Goal: Communication & Community: Answer question/provide support

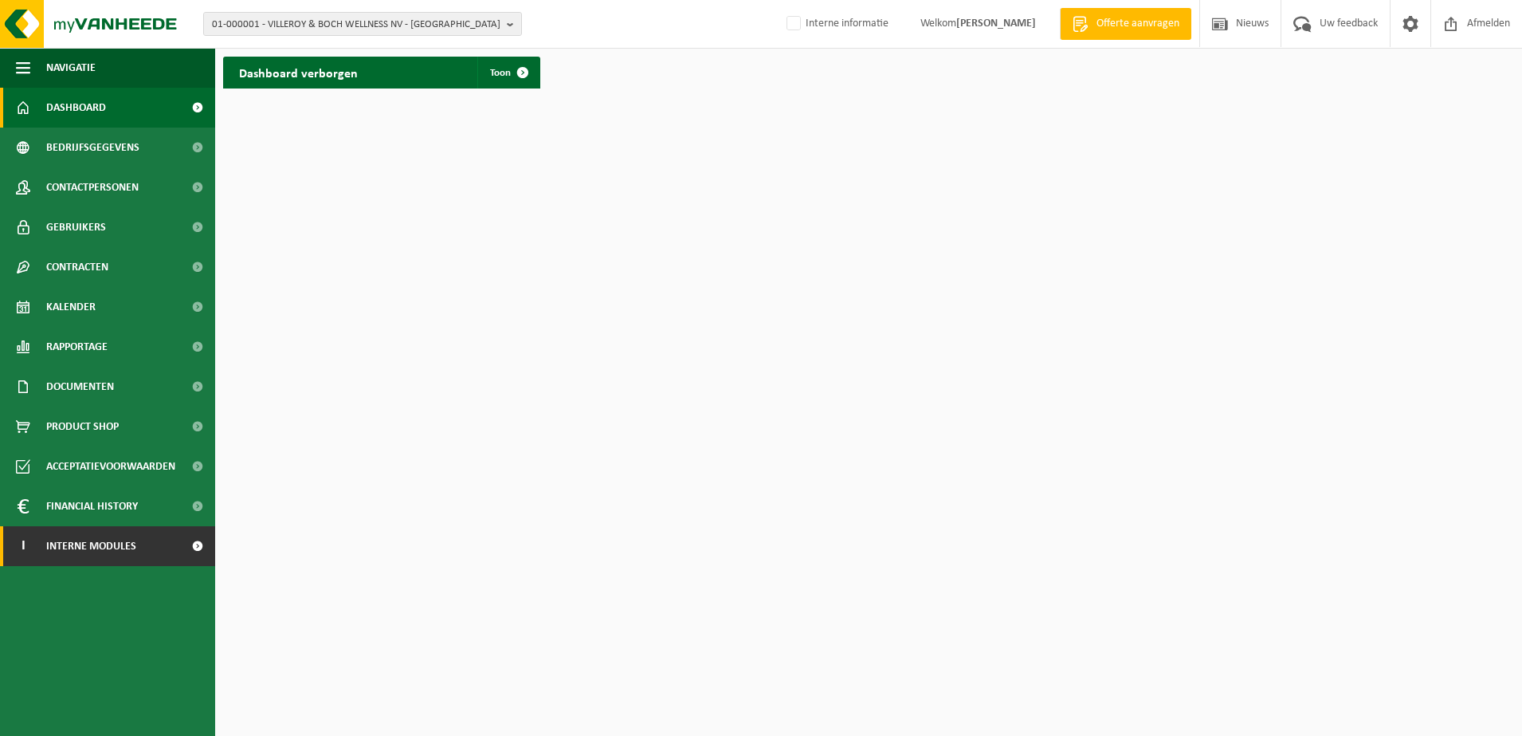
click at [158, 538] on link "I Interne modules" at bounding box center [107, 546] width 215 height 40
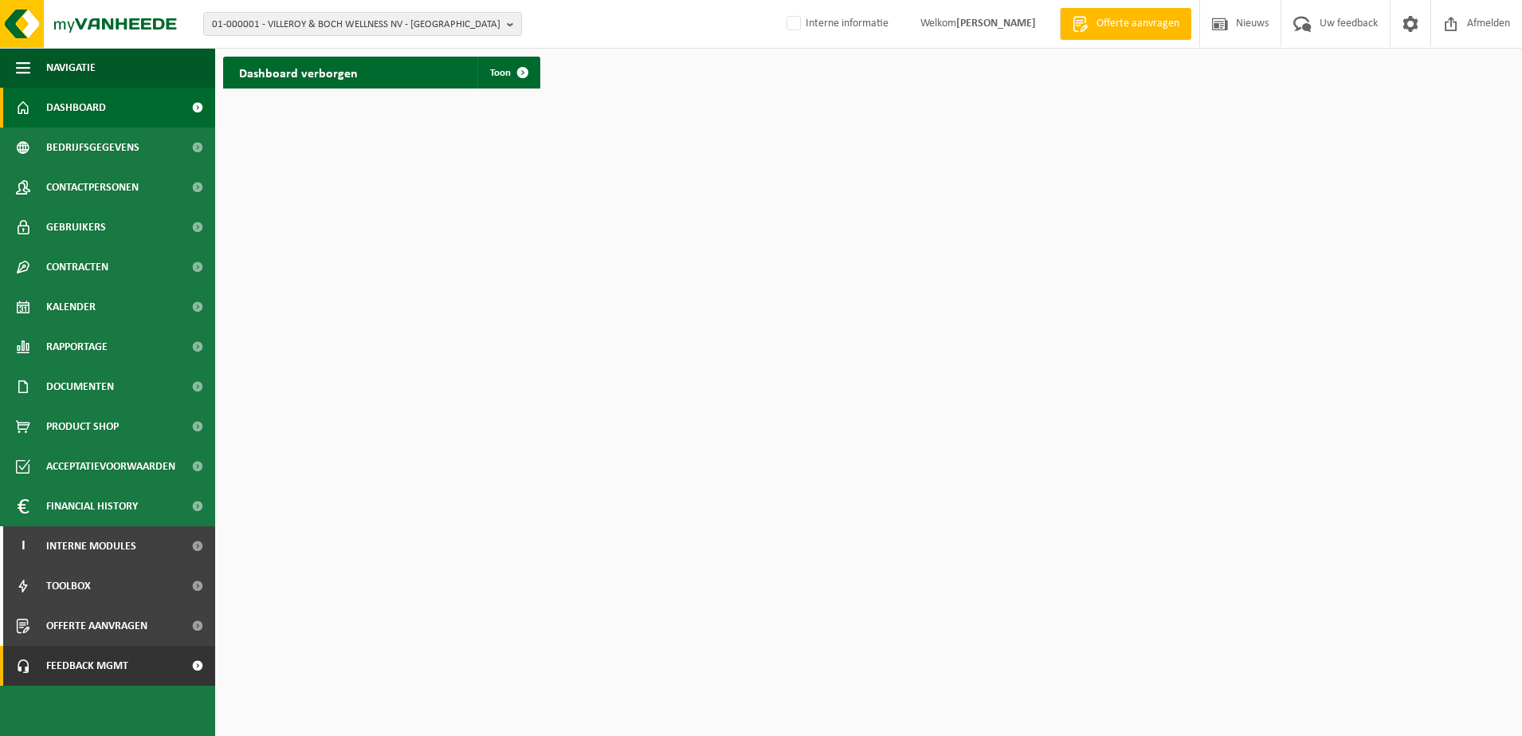
click at [135, 652] on link "Feedback MGMT" at bounding box center [107, 665] width 215 height 40
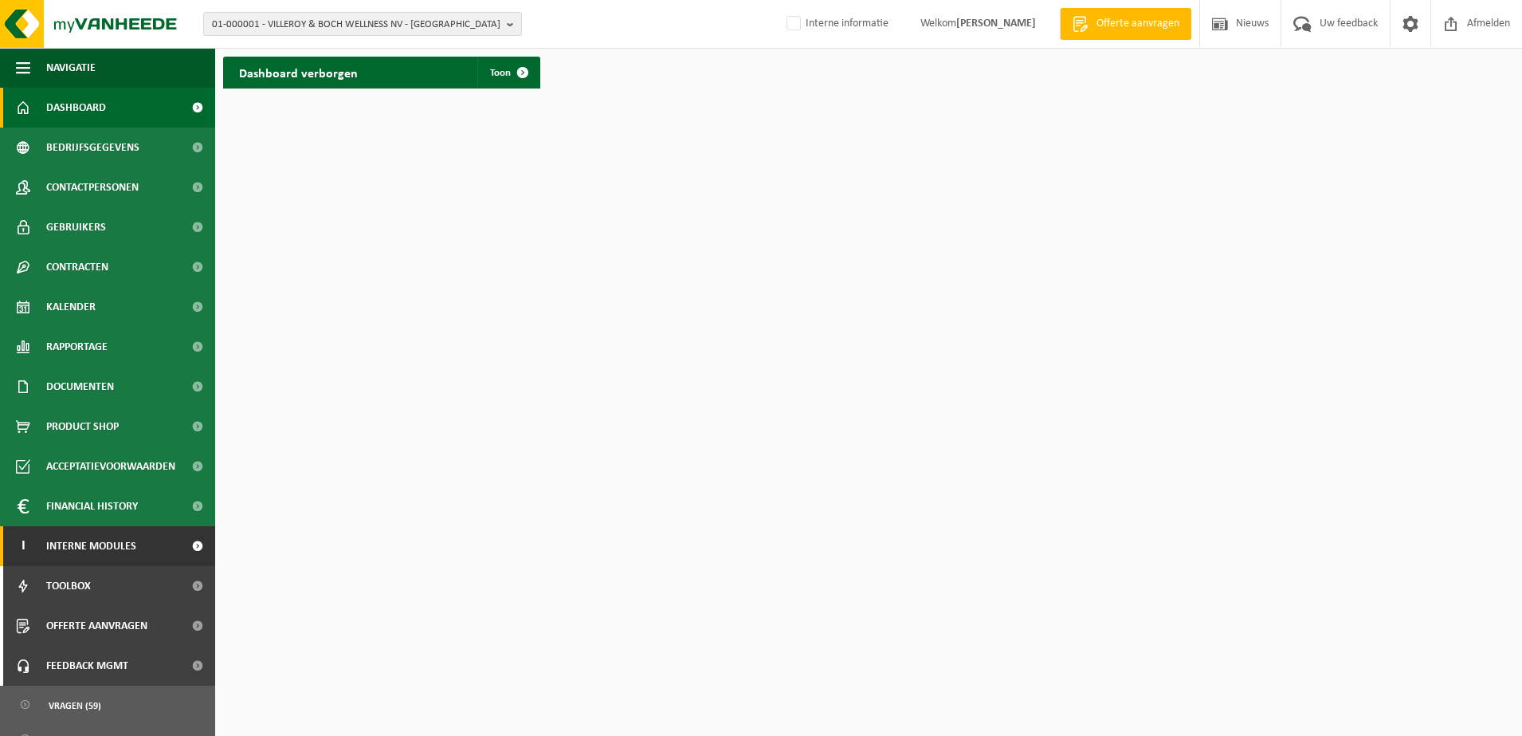
scroll to position [57, 0]
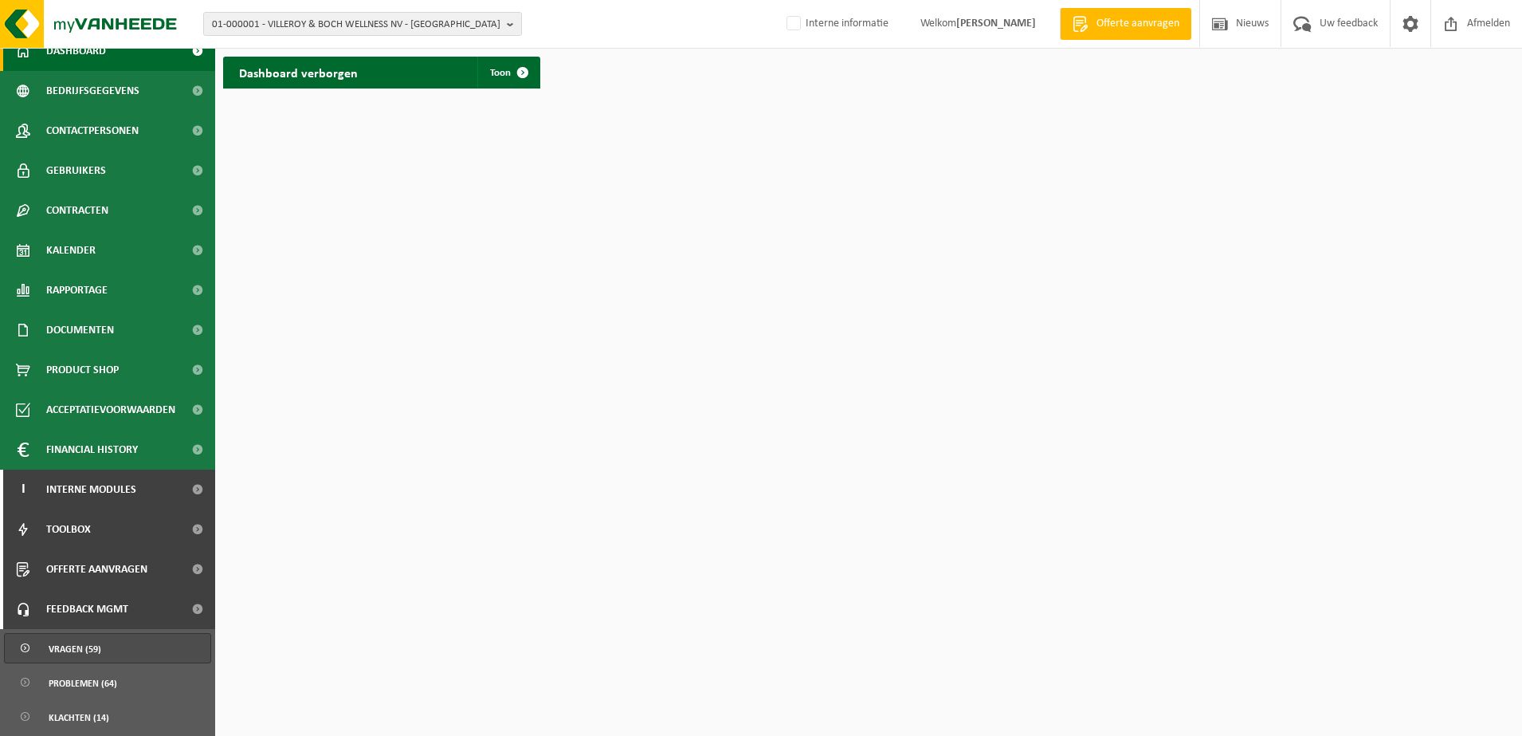
click at [98, 647] on span "Vragen (59)" at bounding box center [75, 649] width 53 height 30
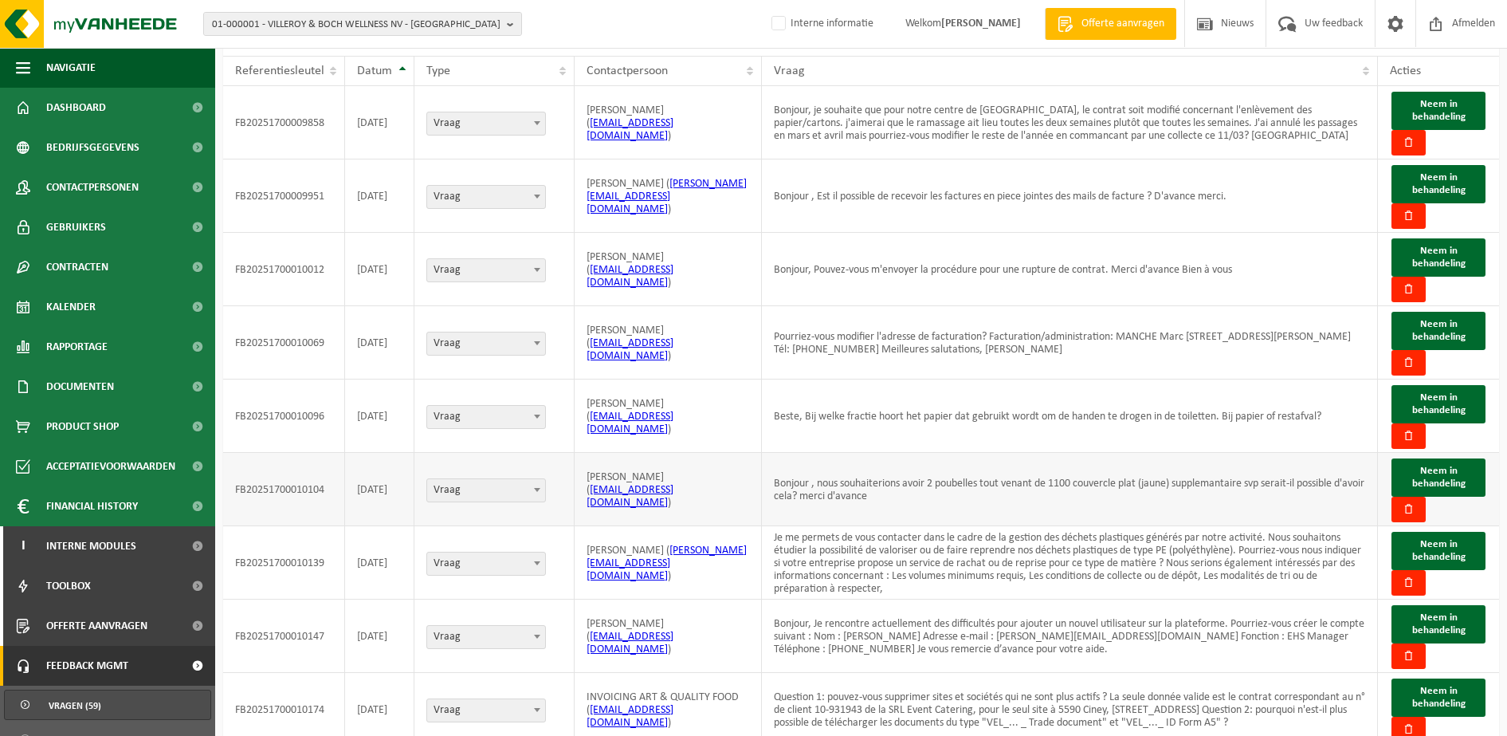
scroll to position [237, 0]
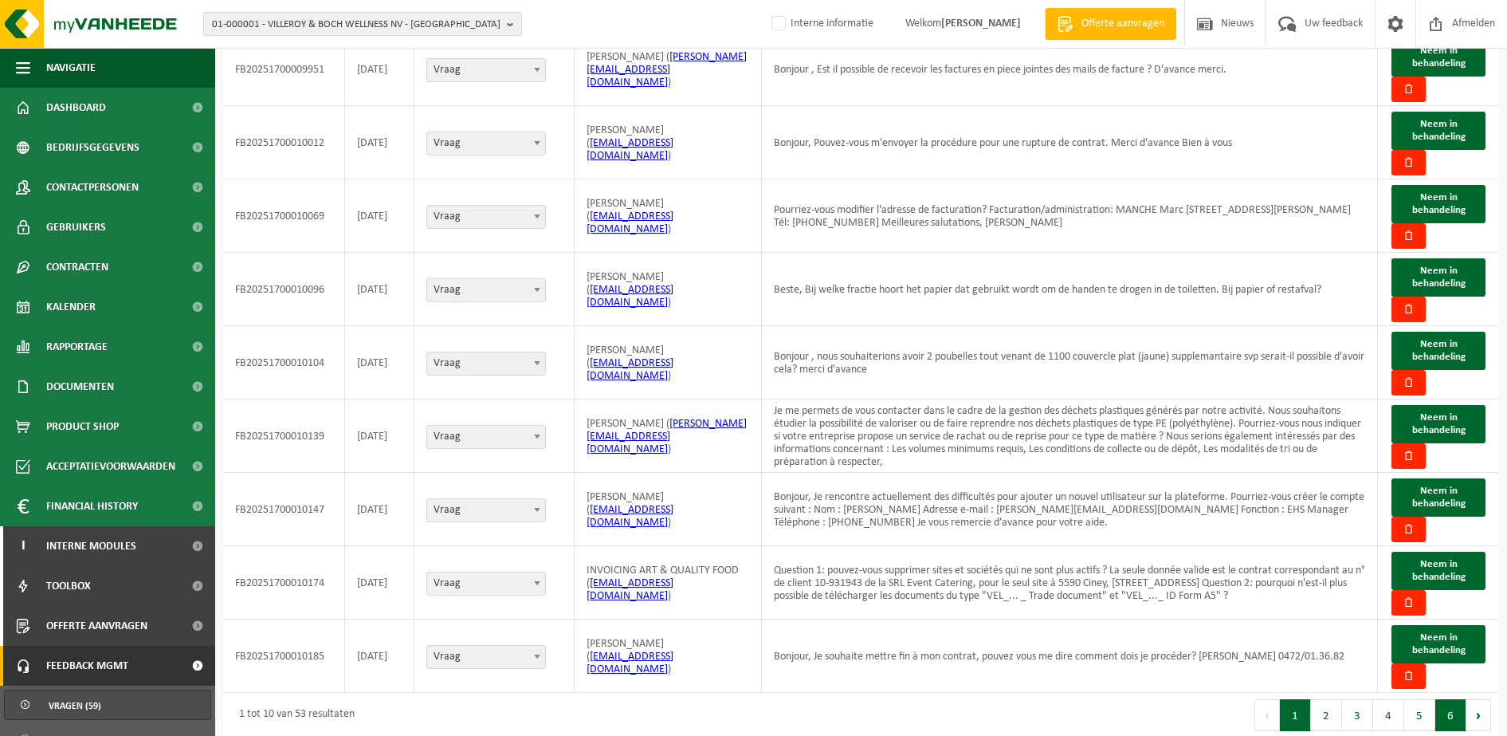
click at [1462, 699] on button "6" at bounding box center [1450, 715] width 31 height 32
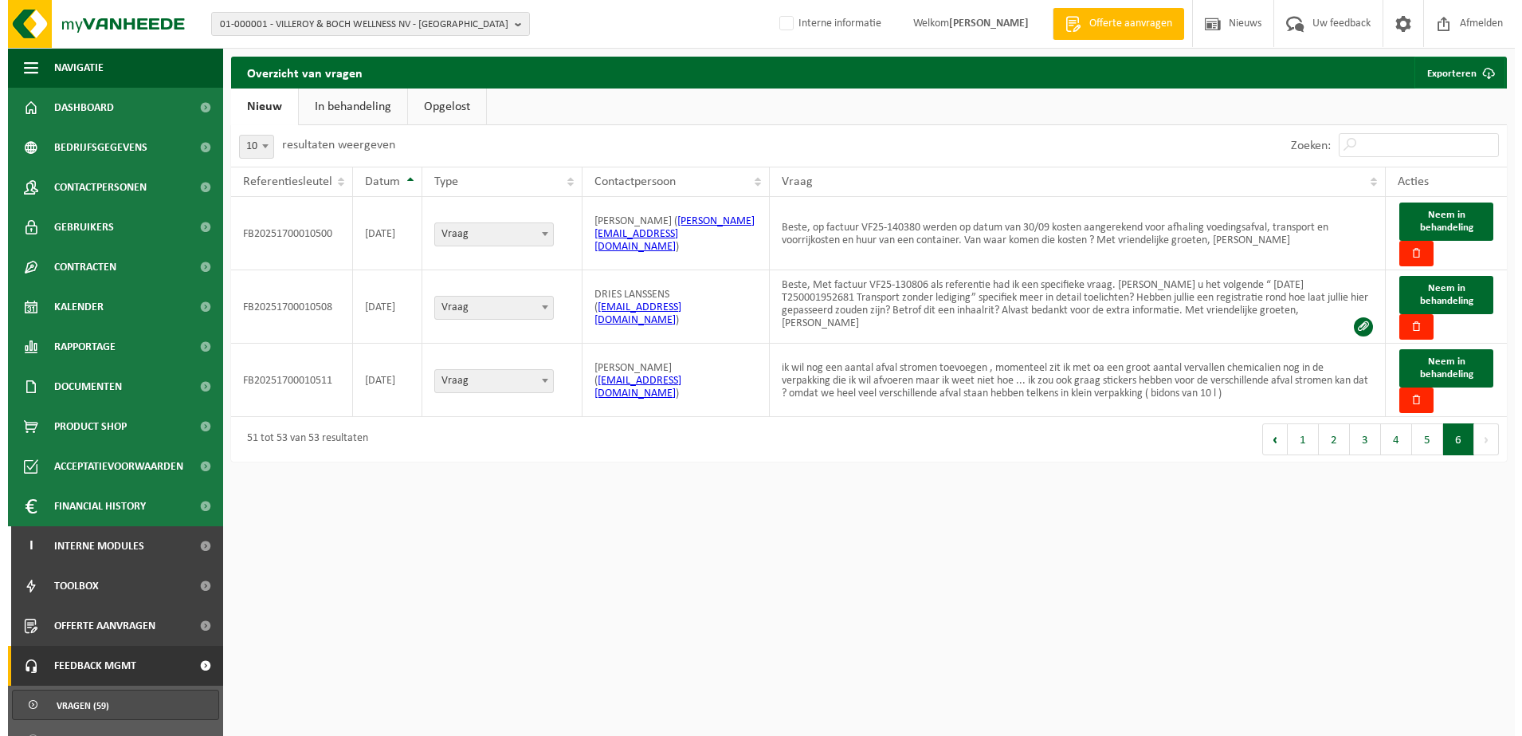
scroll to position [0, 0]
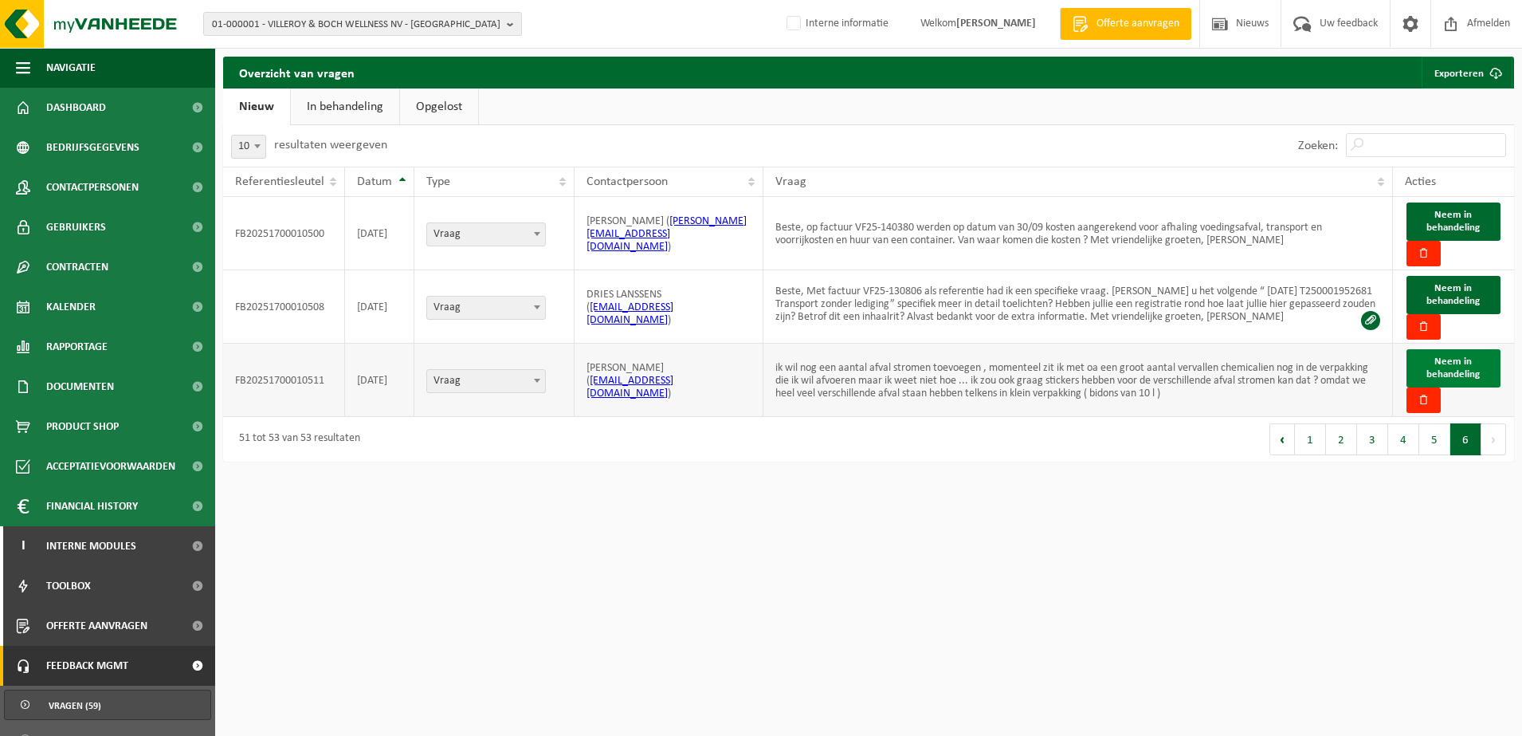
click at [1469, 357] on span "Neem in behandeling" at bounding box center [1452, 367] width 53 height 23
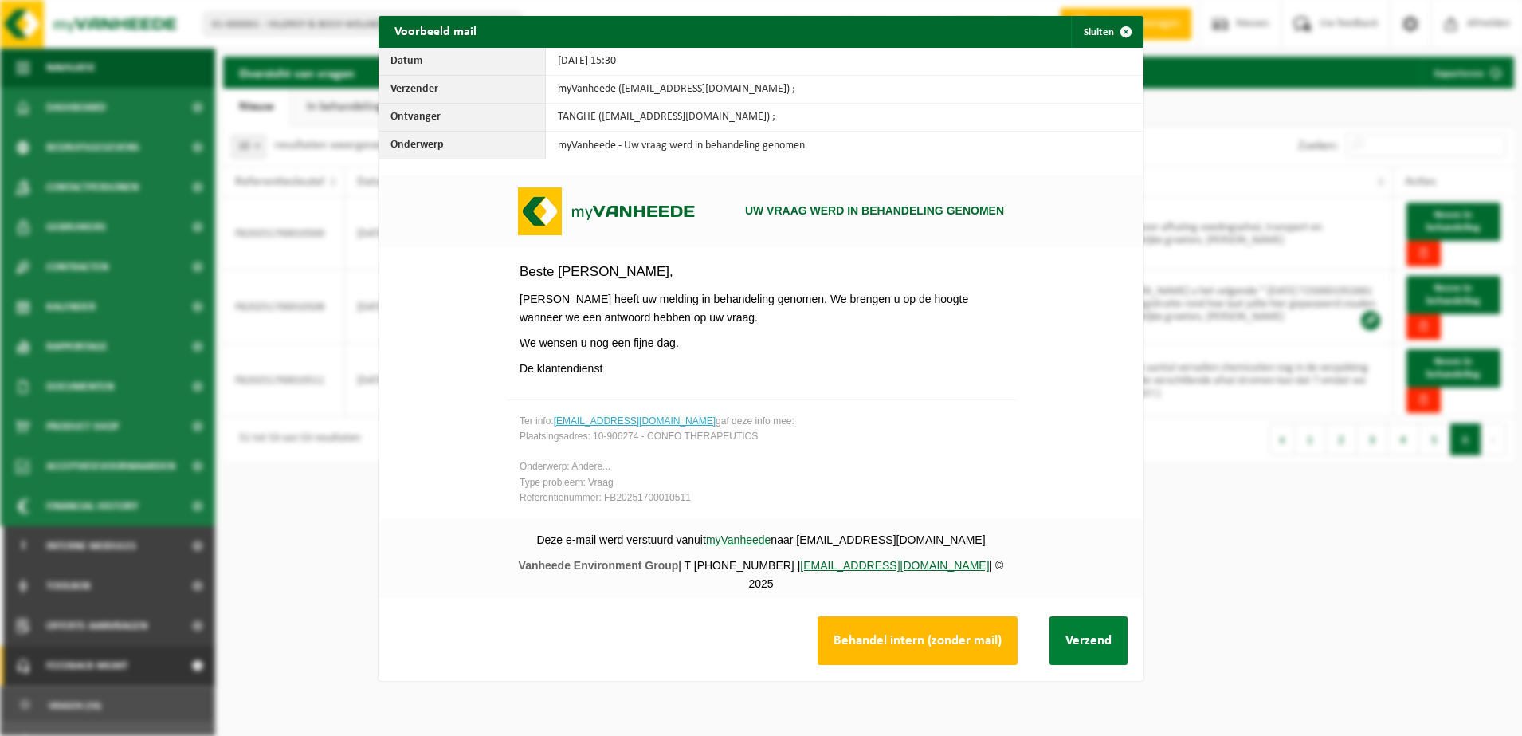
click at [1088, 635] on button "Verzend" at bounding box center [1088, 640] width 78 height 49
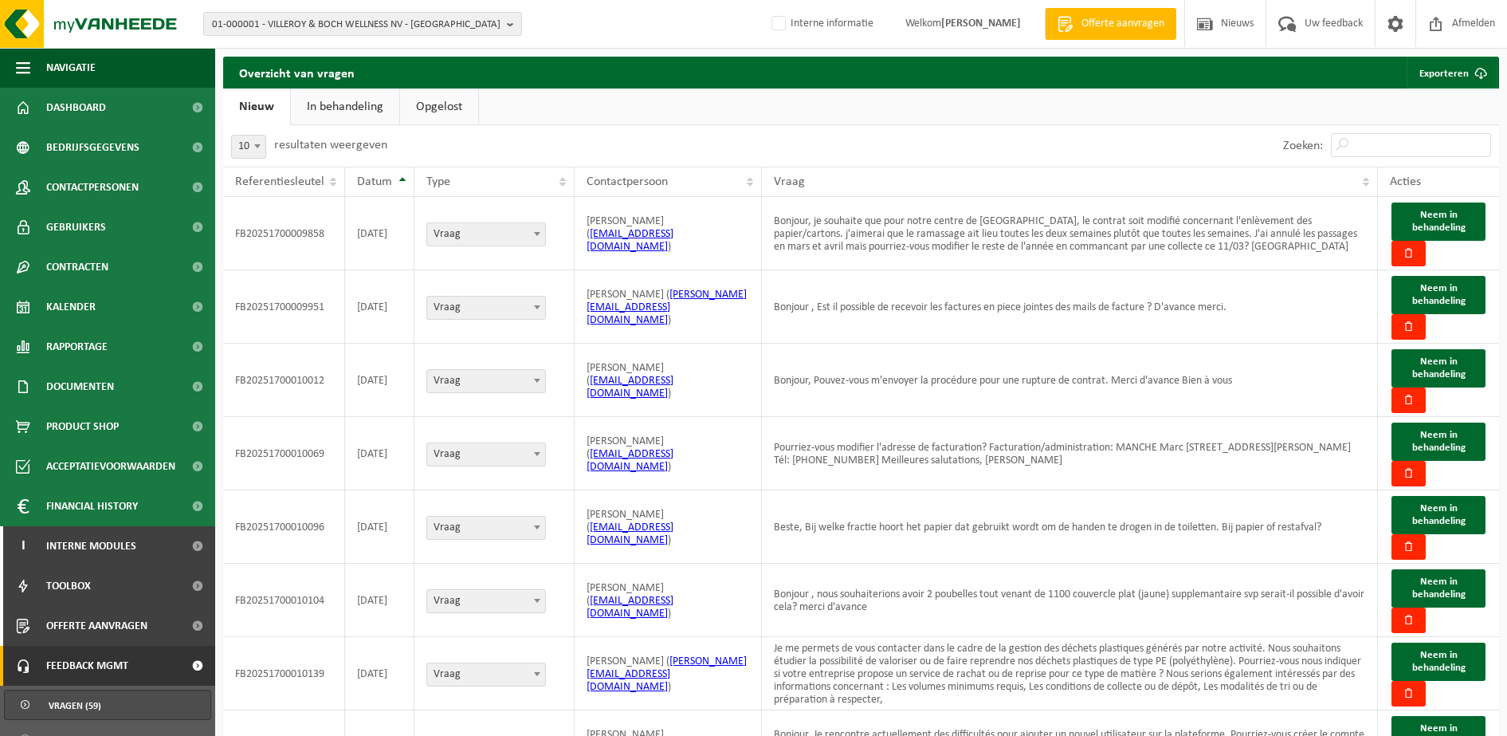
click at [357, 112] on link "In behandeling" at bounding box center [345, 106] width 108 height 37
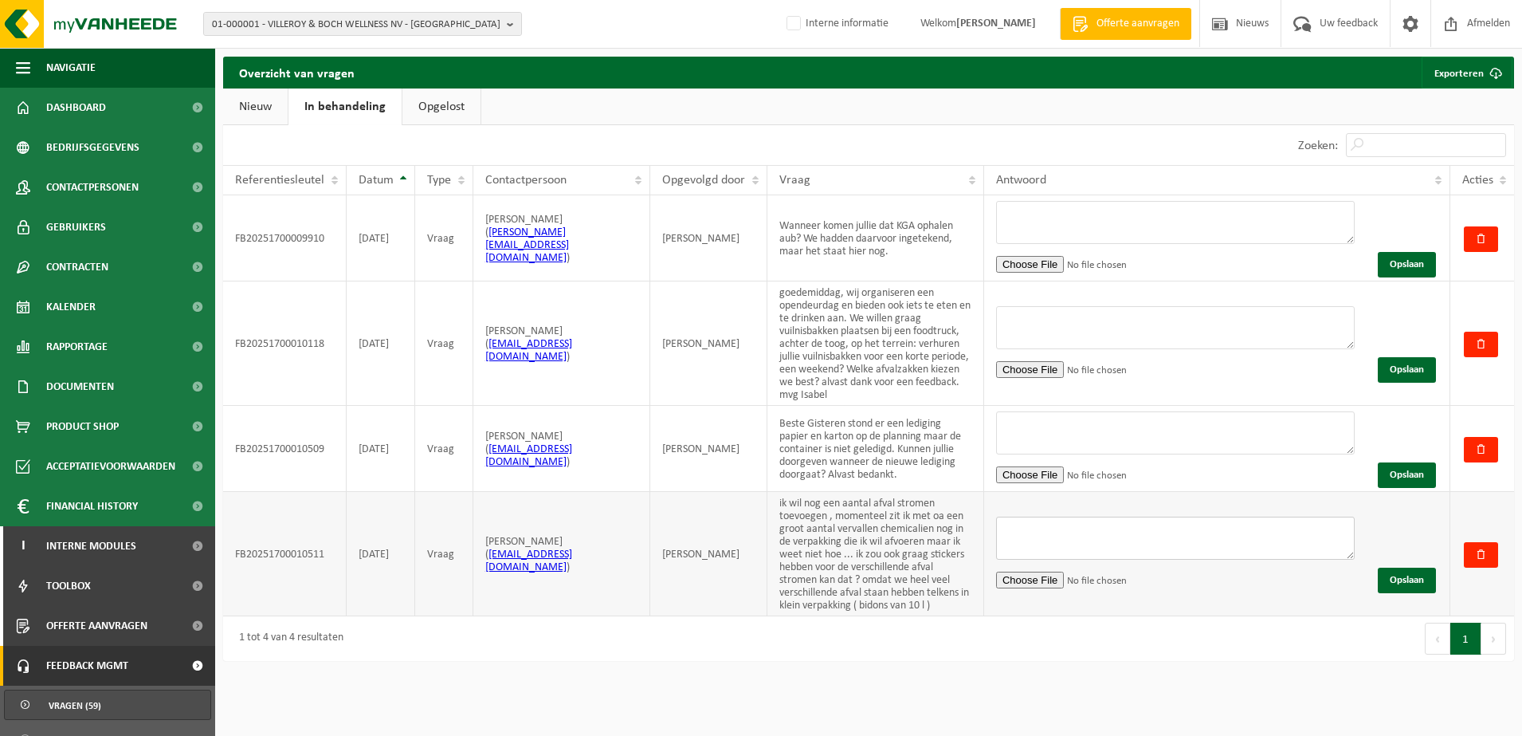
click at [1140, 532] on textarea at bounding box center [1175, 537] width 359 height 43
type textarea "Beste, Ik zal u even in contact brengen met mijn collega's van de sales, zij zu…"
click at [1417, 571] on button "Opslaan" at bounding box center [1407, 580] width 58 height 26
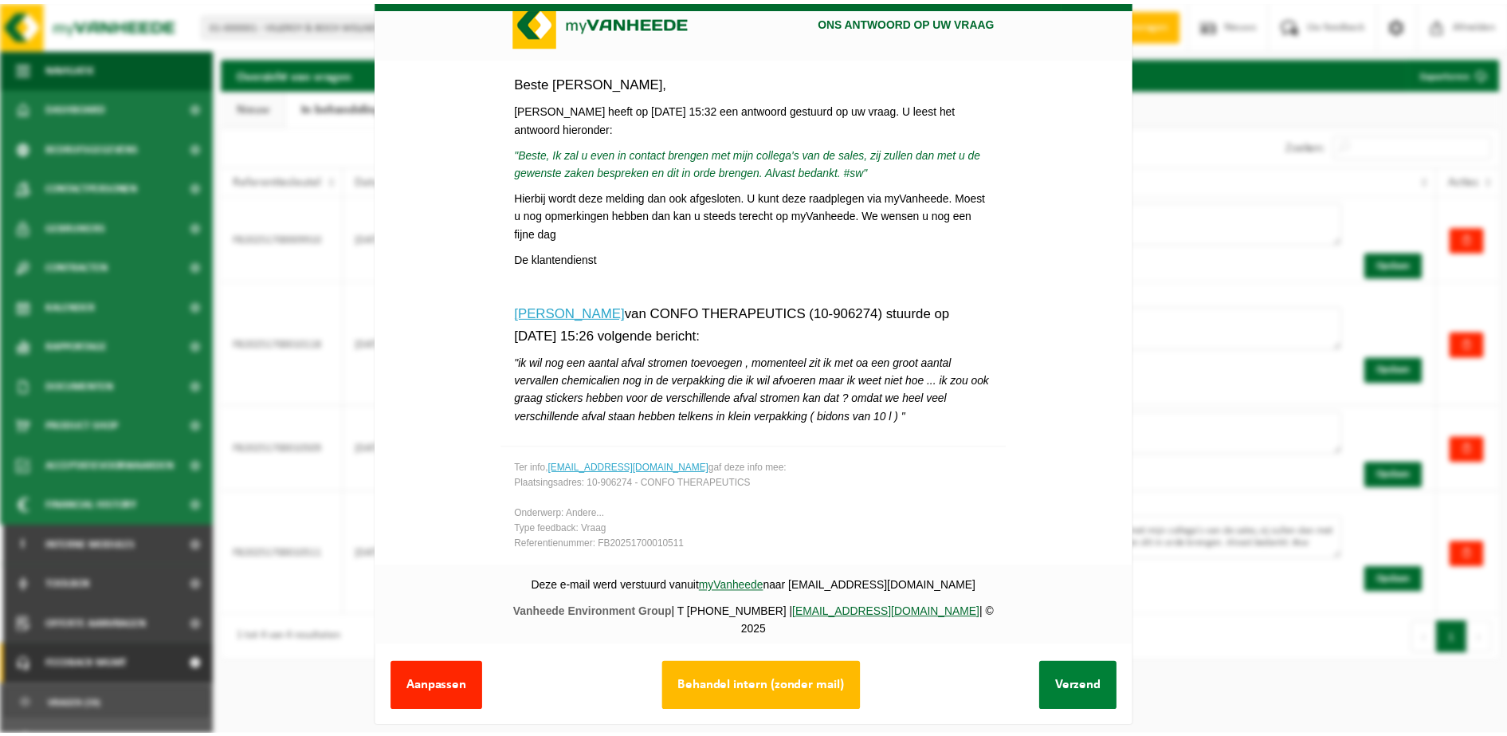
scroll to position [63, 0]
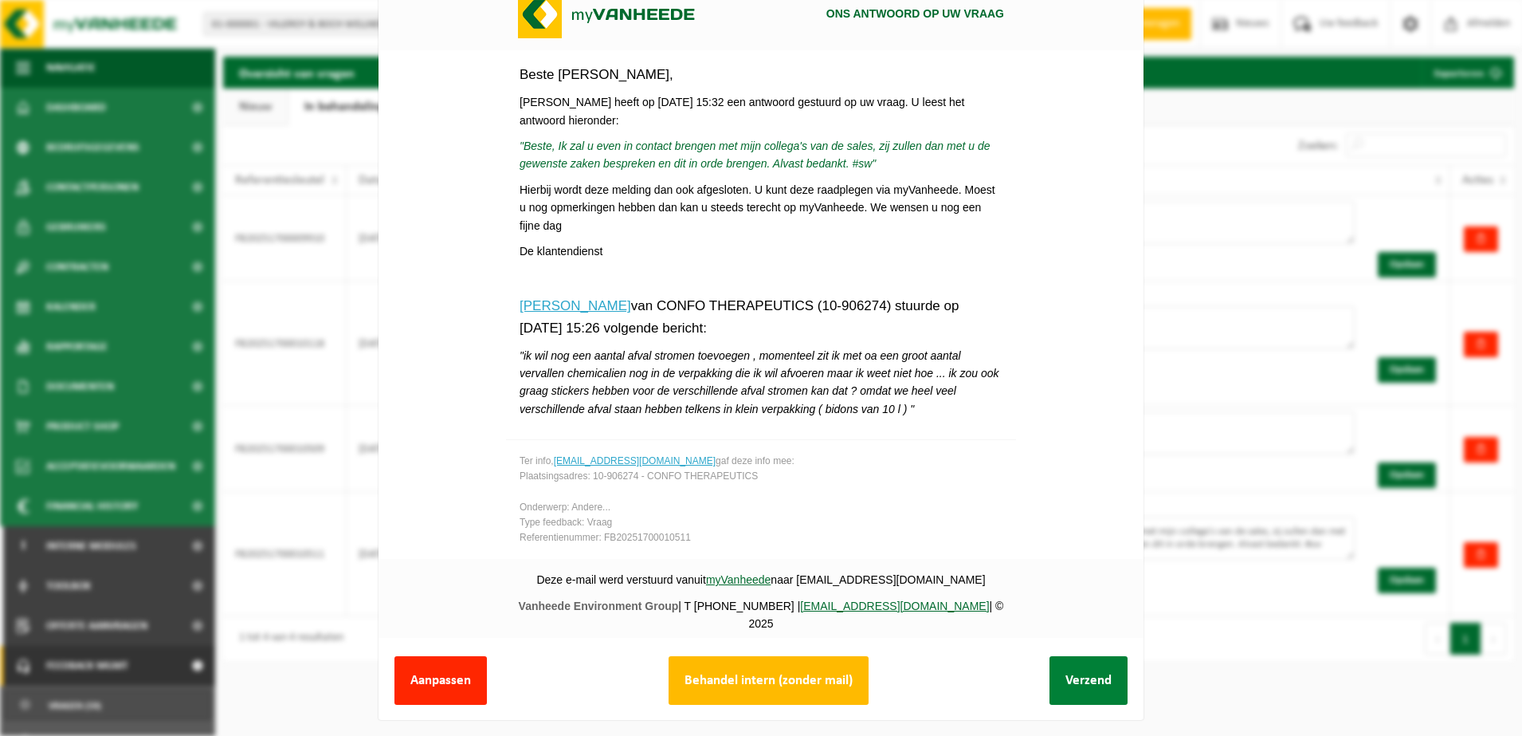
click at [1073, 665] on button "Verzend" at bounding box center [1088, 680] width 78 height 49
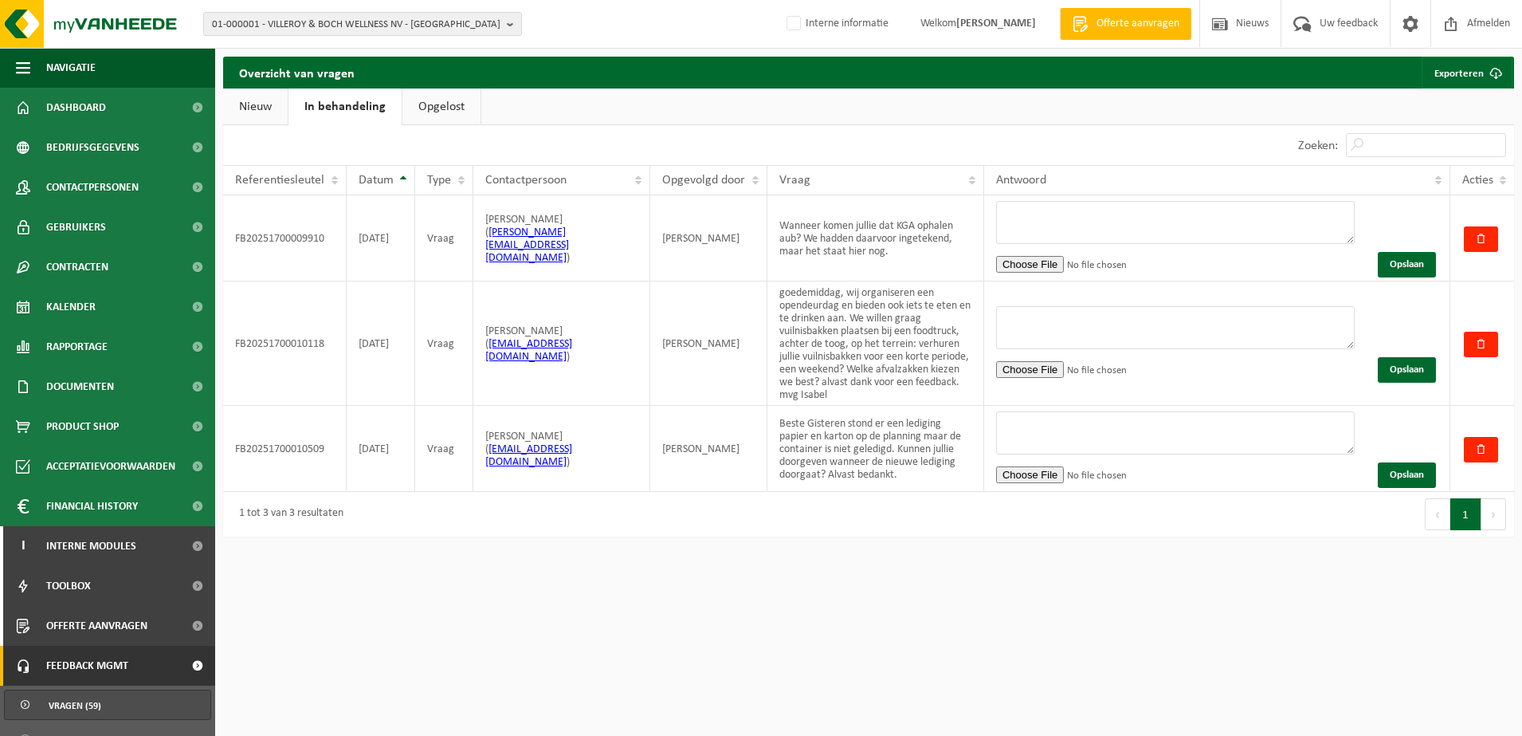
click at [268, 106] on link "Nieuw" at bounding box center [255, 106] width 65 height 37
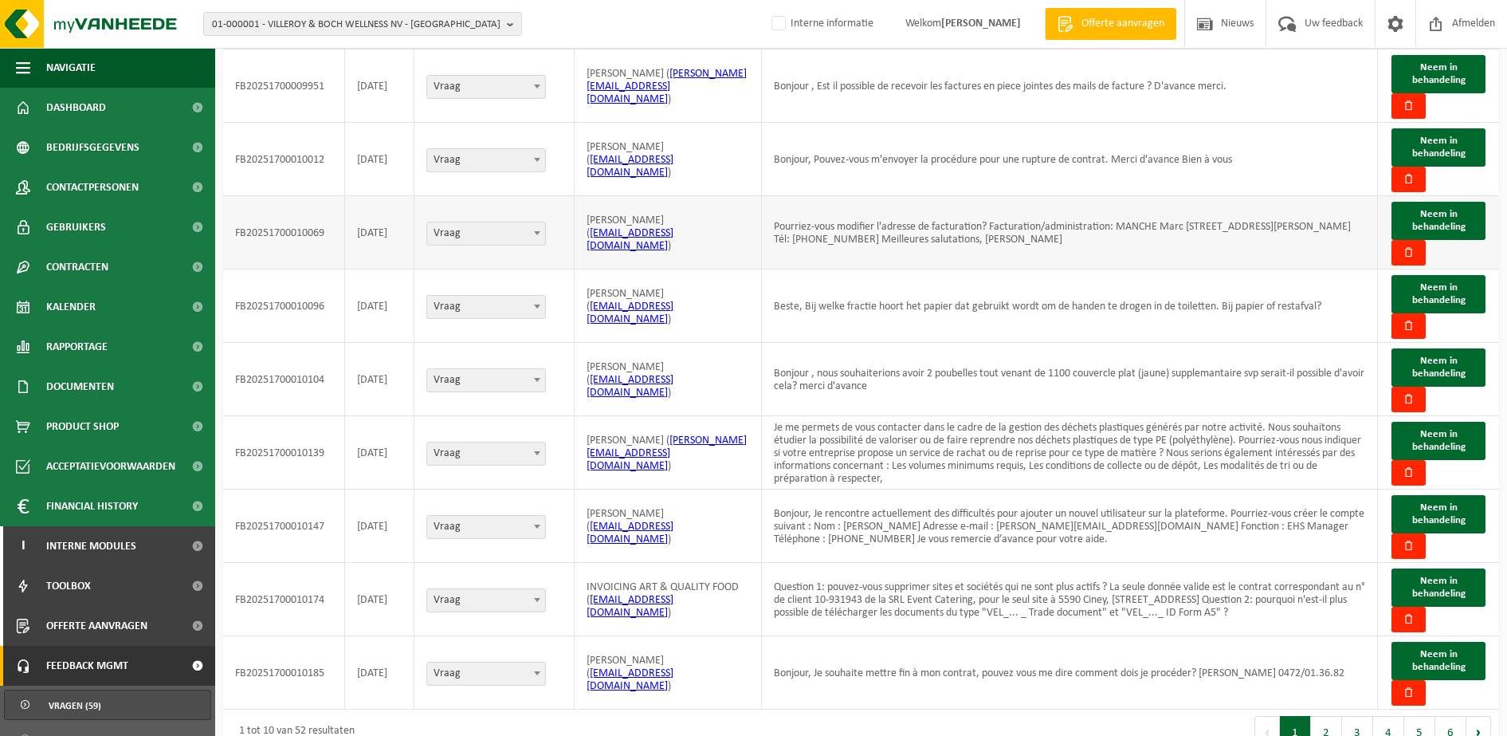
scroll to position [237, 0]
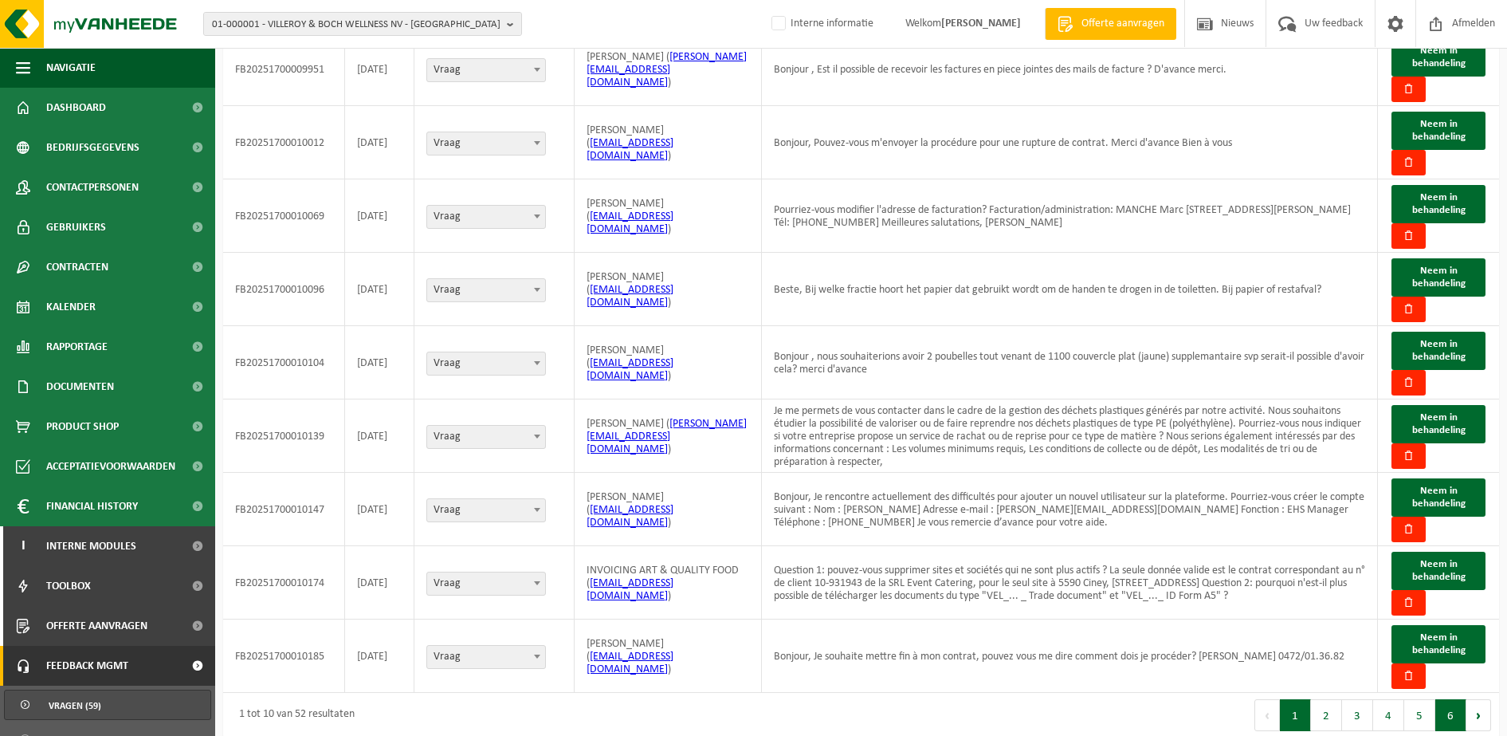
click at [1442, 703] on button "6" at bounding box center [1450, 715] width 31 height 32
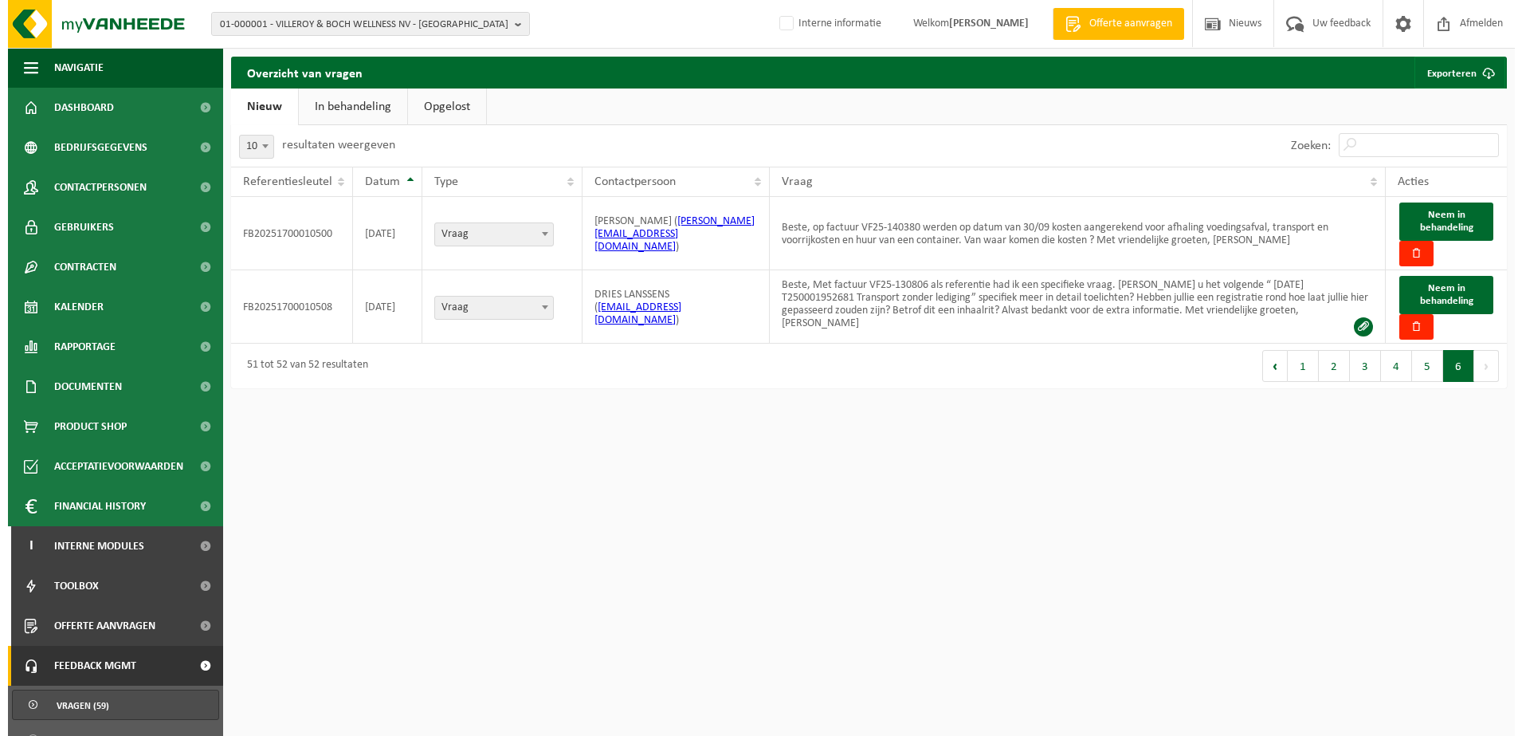
scroll to position [0, 0]
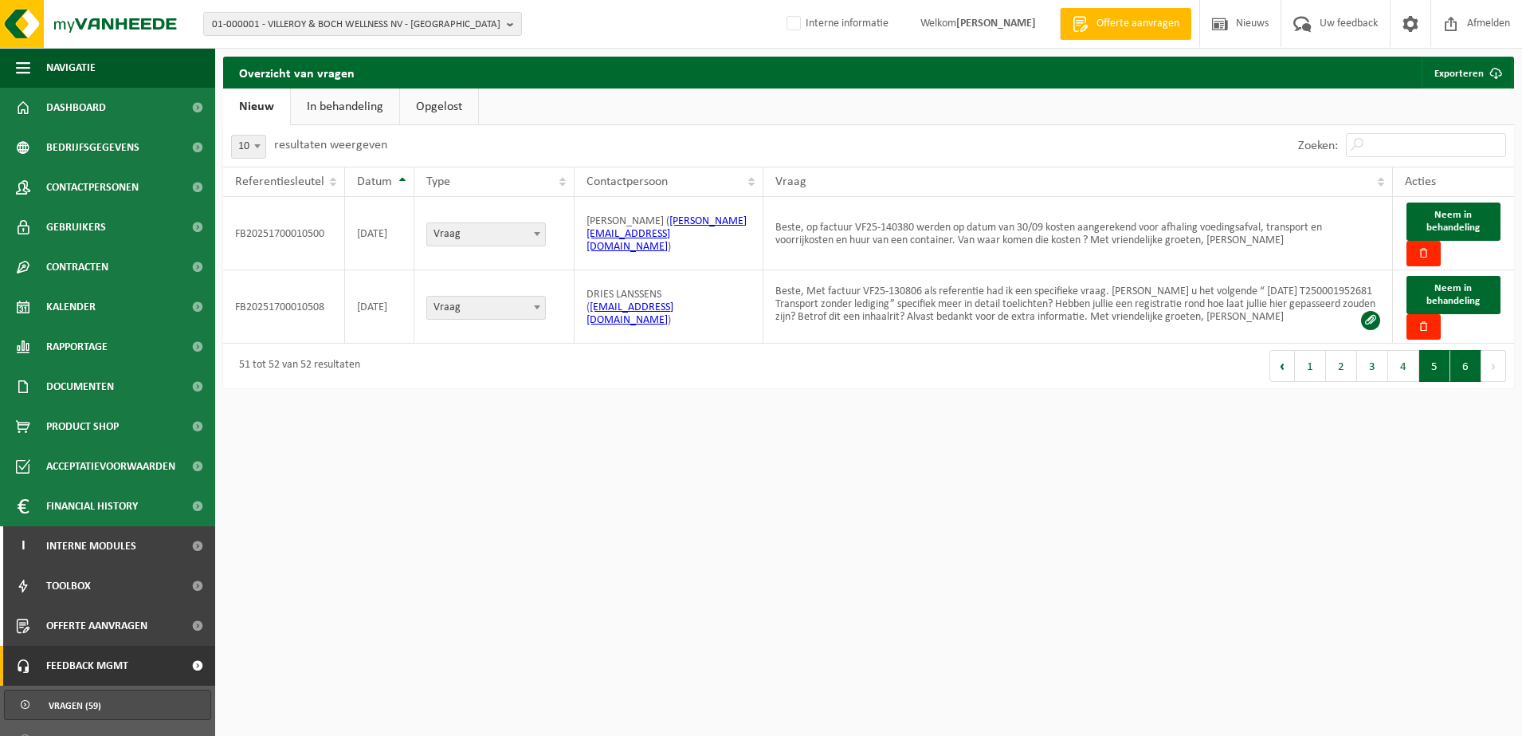
click at [1421, 368] on button "5" at bounding box center [1434, 366] width 31 height 32
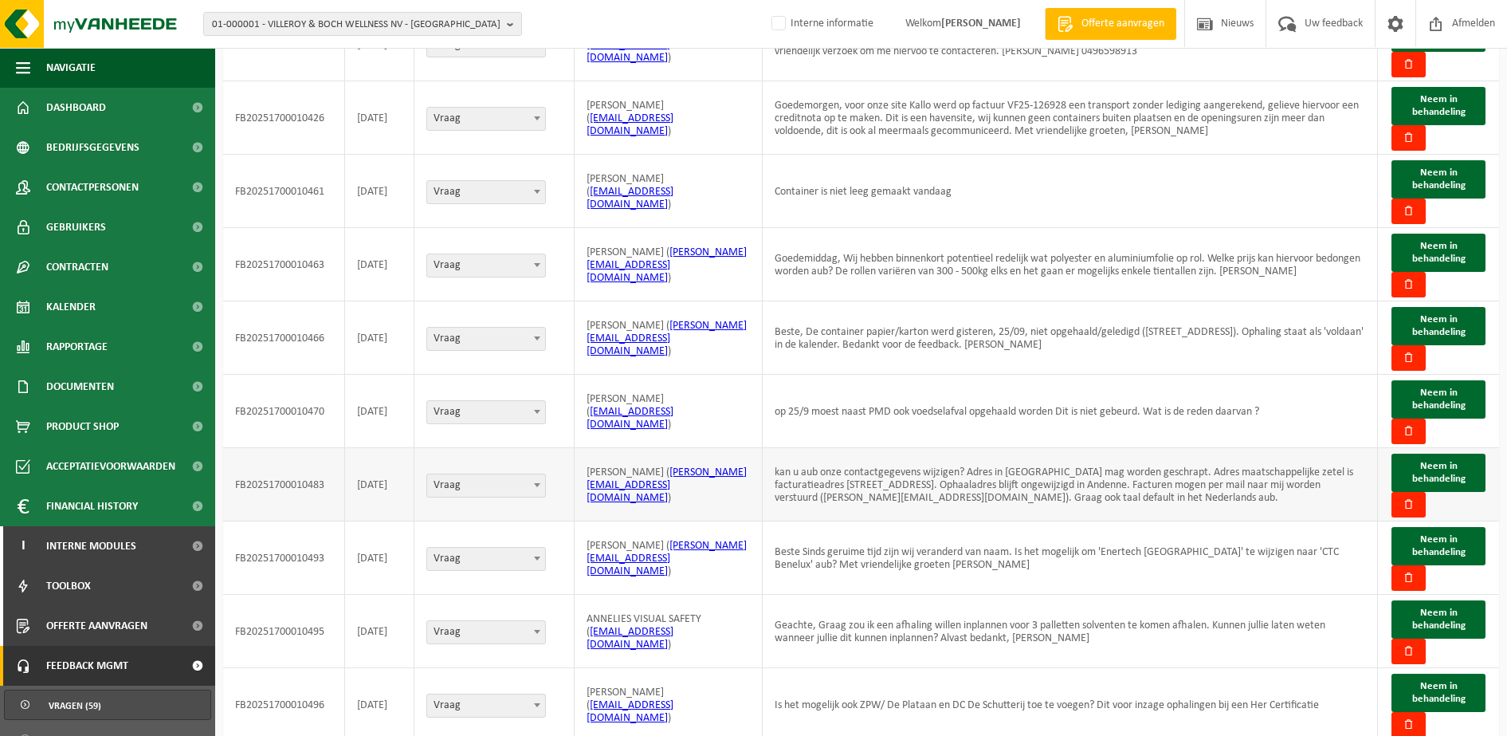
scroll to position [235, 0]
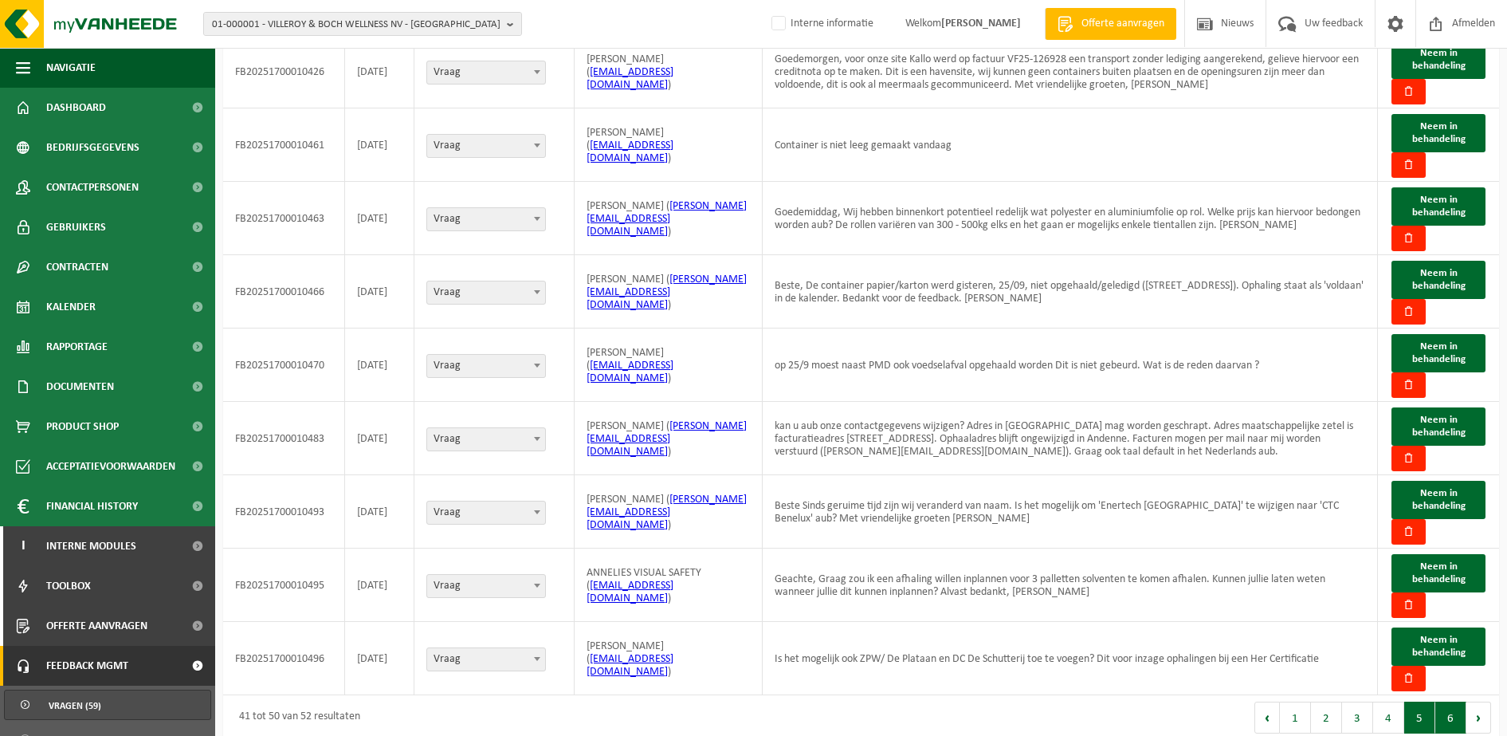
click at [1457, 701] on button "6" at bounding box center [1450, 717] width 31 height 32
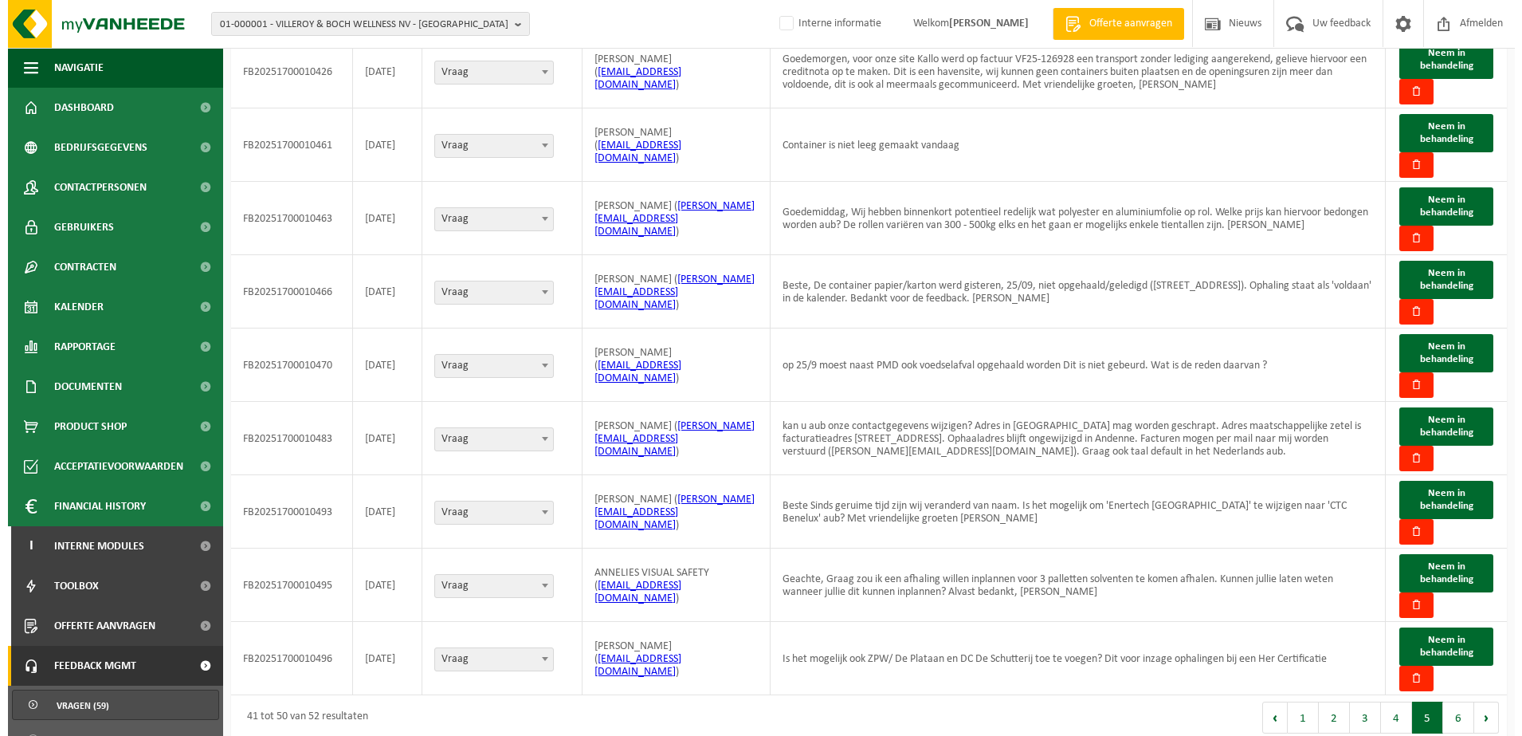
scroll to position [0, 0]
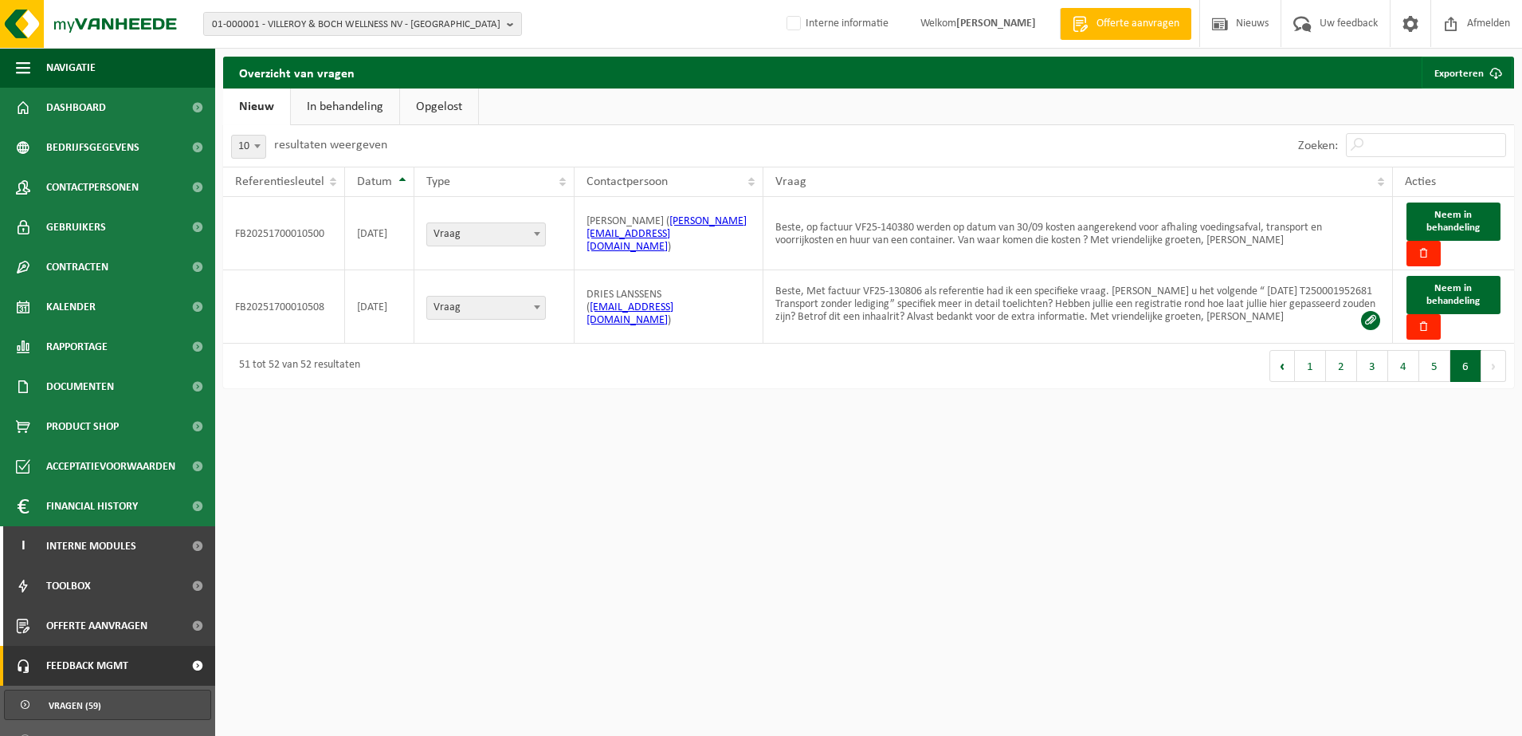
click at [337, 108] on link "In behandeling" at bounding box center [345, 106] width 108 height 37
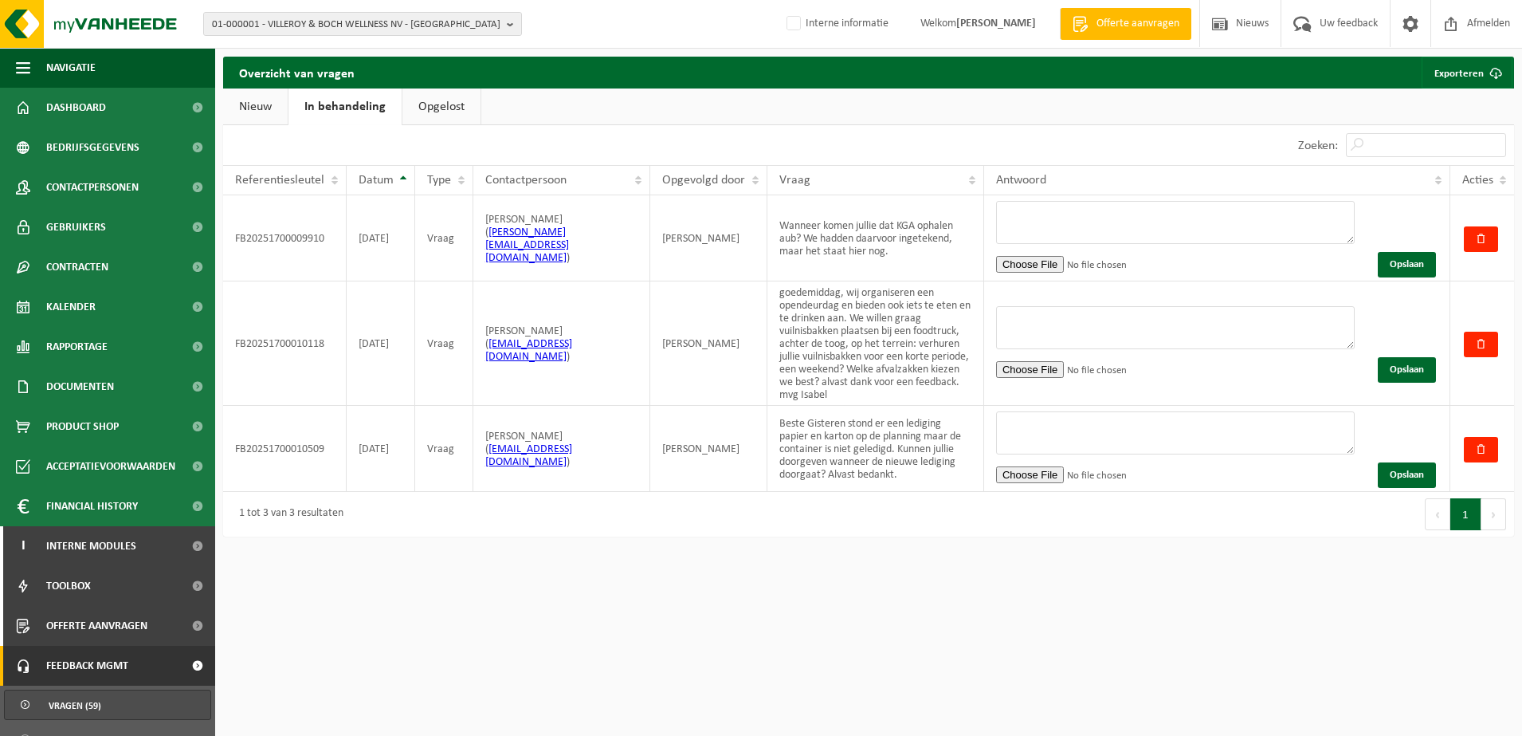
click at [435, 111] on link "Opgelost" at bounding box center [441, 106] width 78 height 37
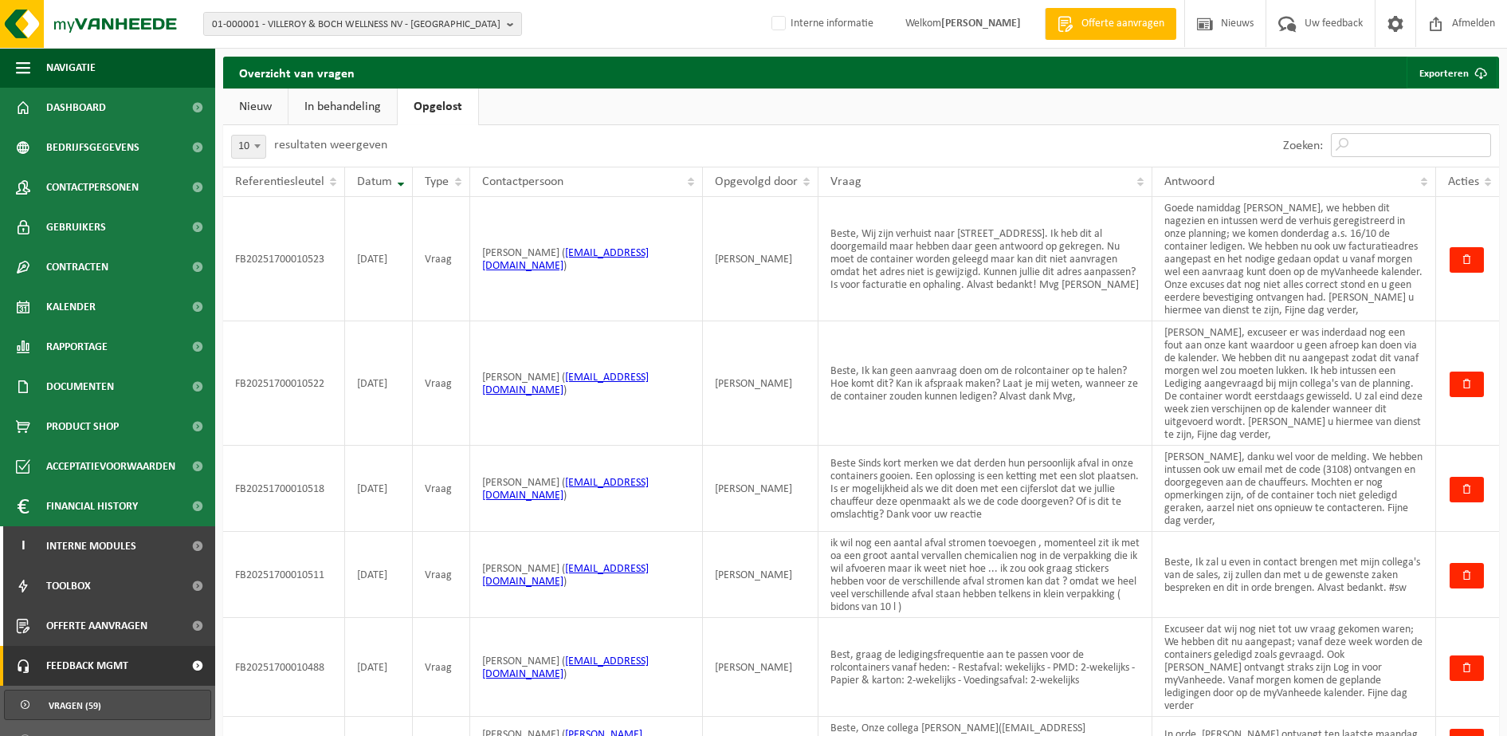
click at [1389, 153] on input "Zoeken:" at bounding box center [1411, 145] width 160 height 24
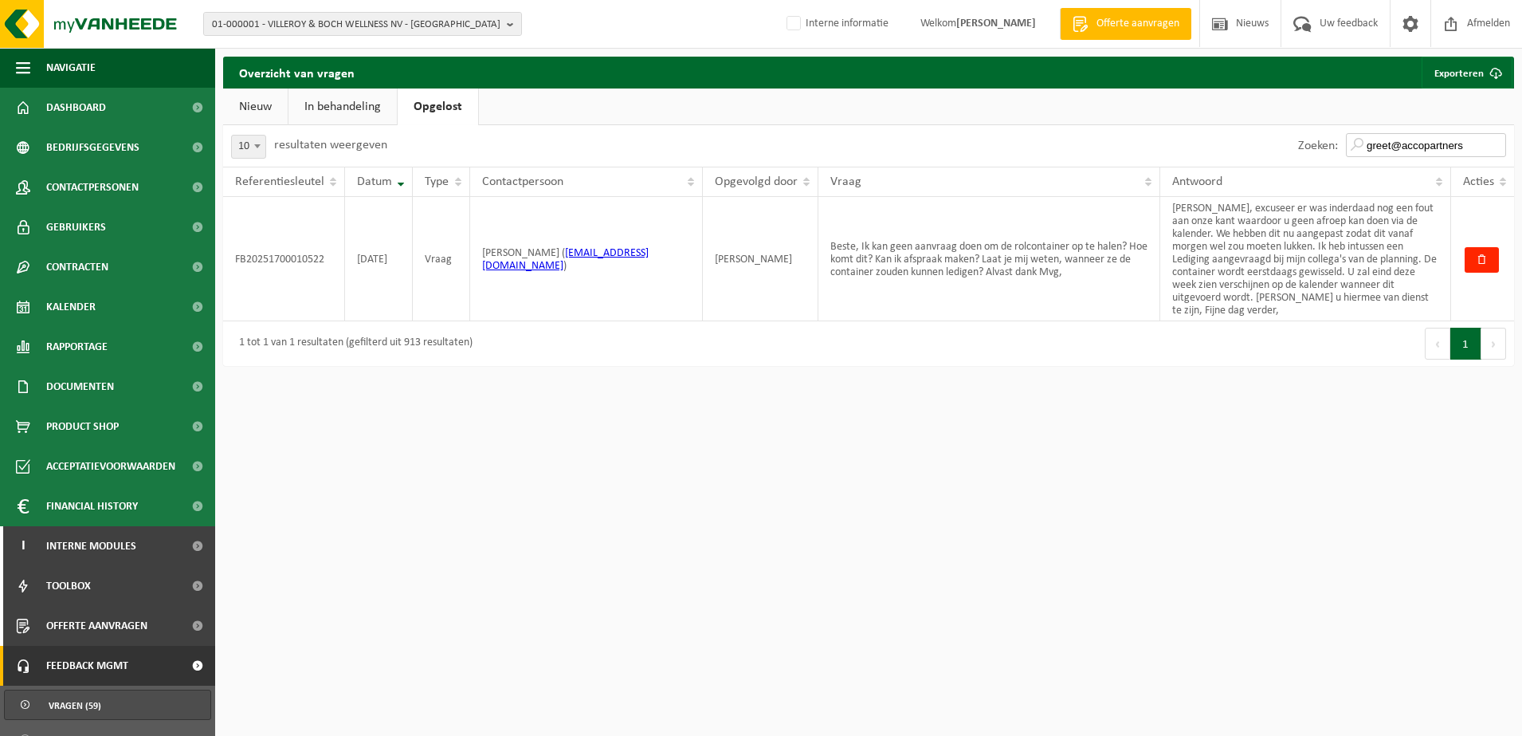
type input "greet@accopartners"
